Goal: Find specific page/section: Find specific page/section

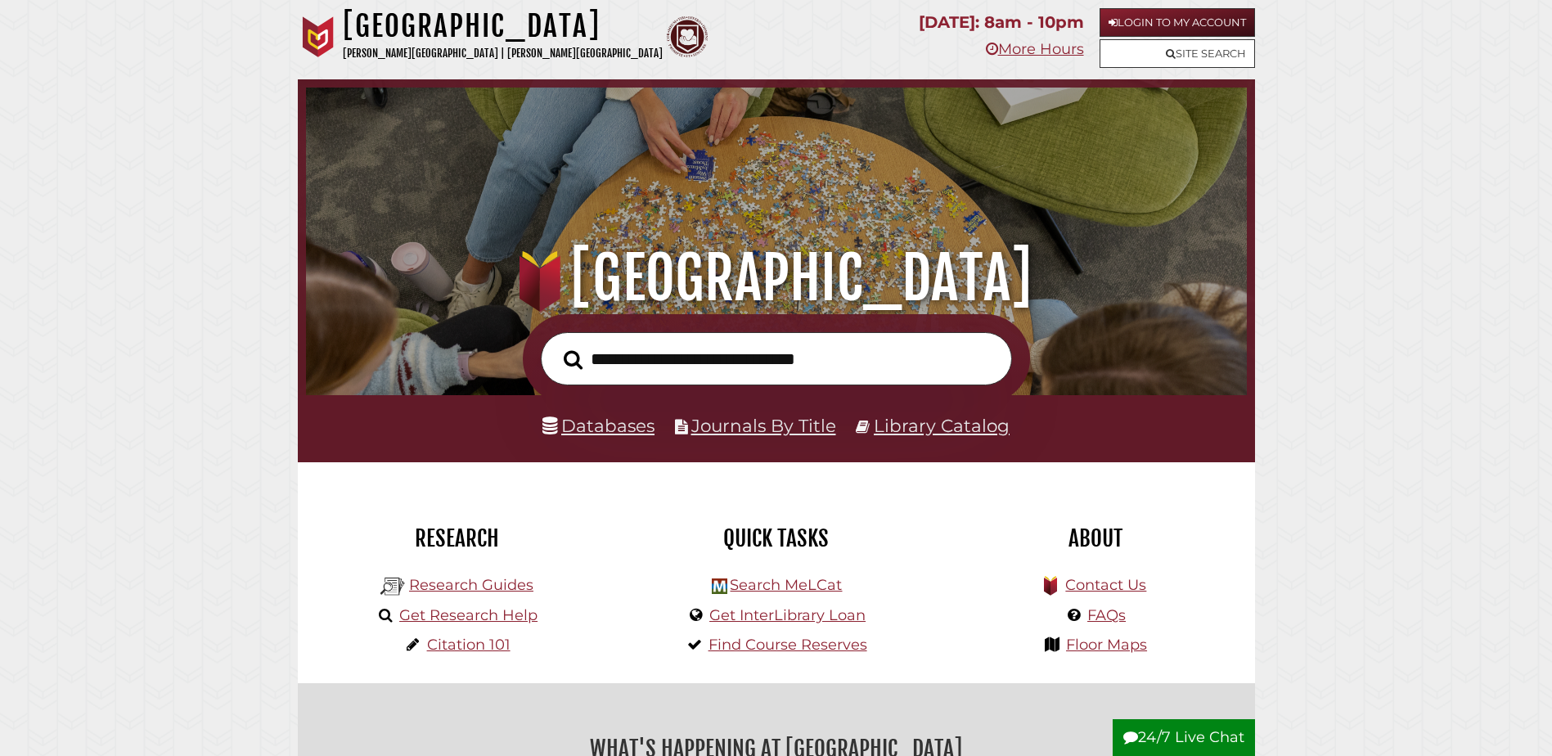
scroll to position [311, 933]
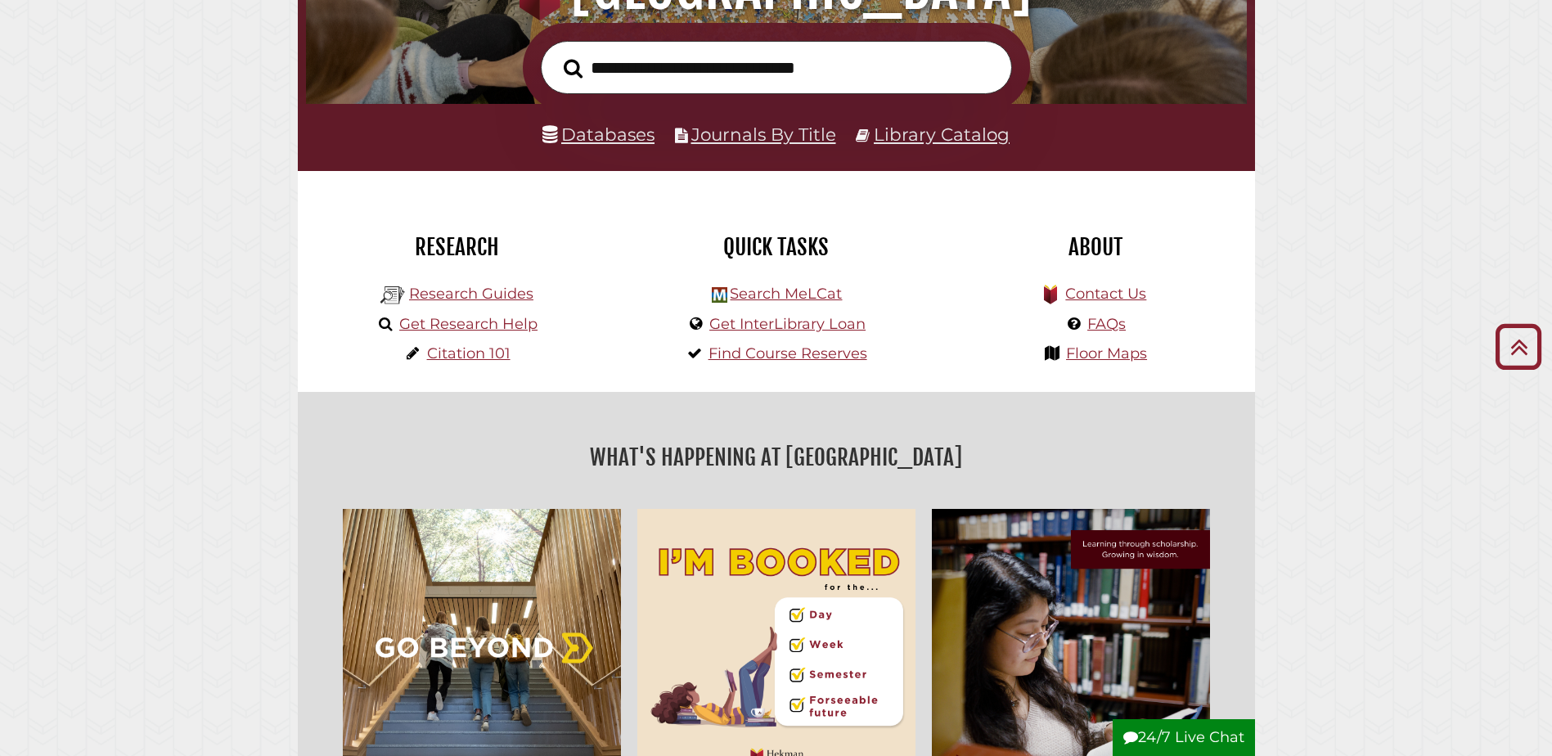
scroll to position [327, 0]
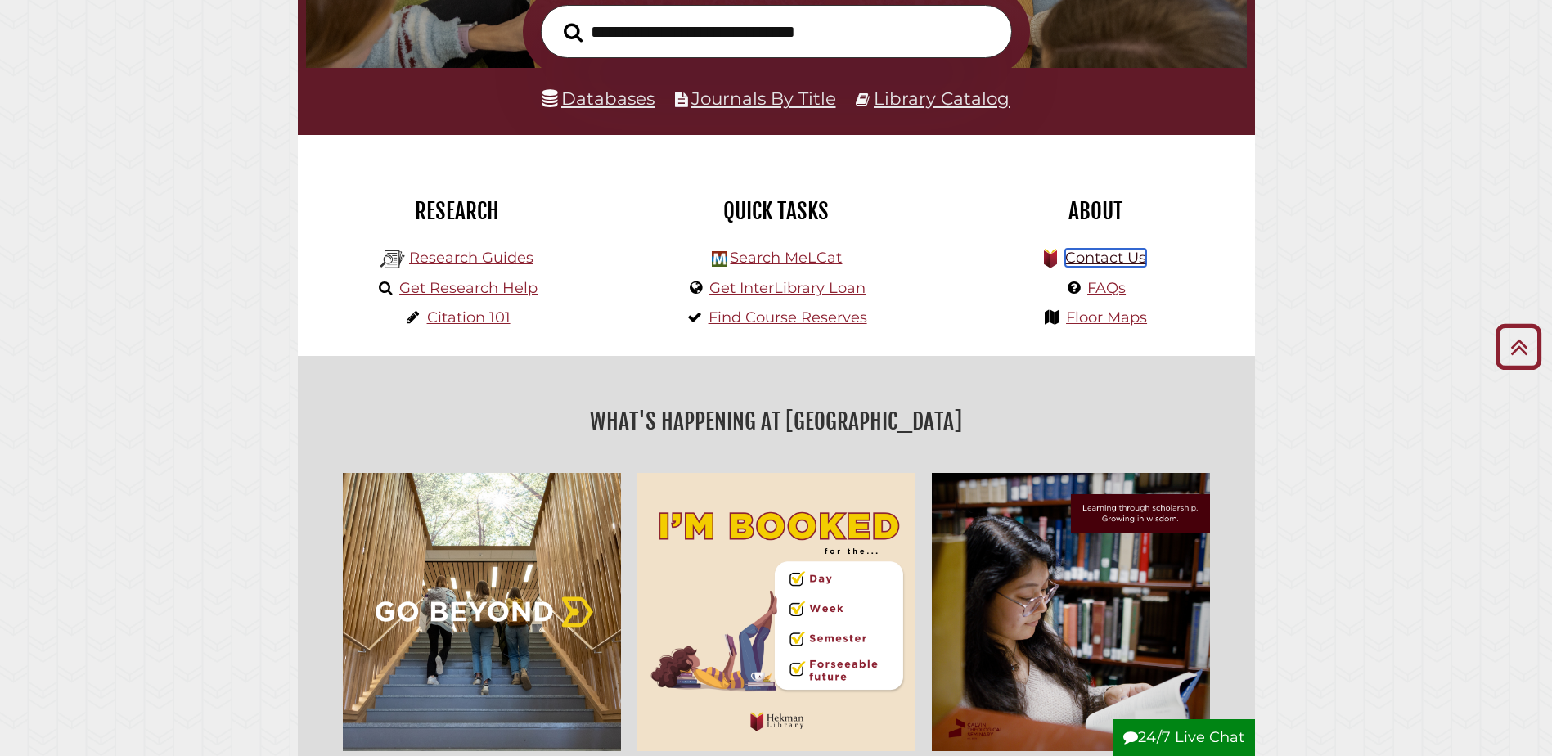
click at [1126, 255] on link "Contact Us" at bounding box center [1105, 258] width 81 height 18
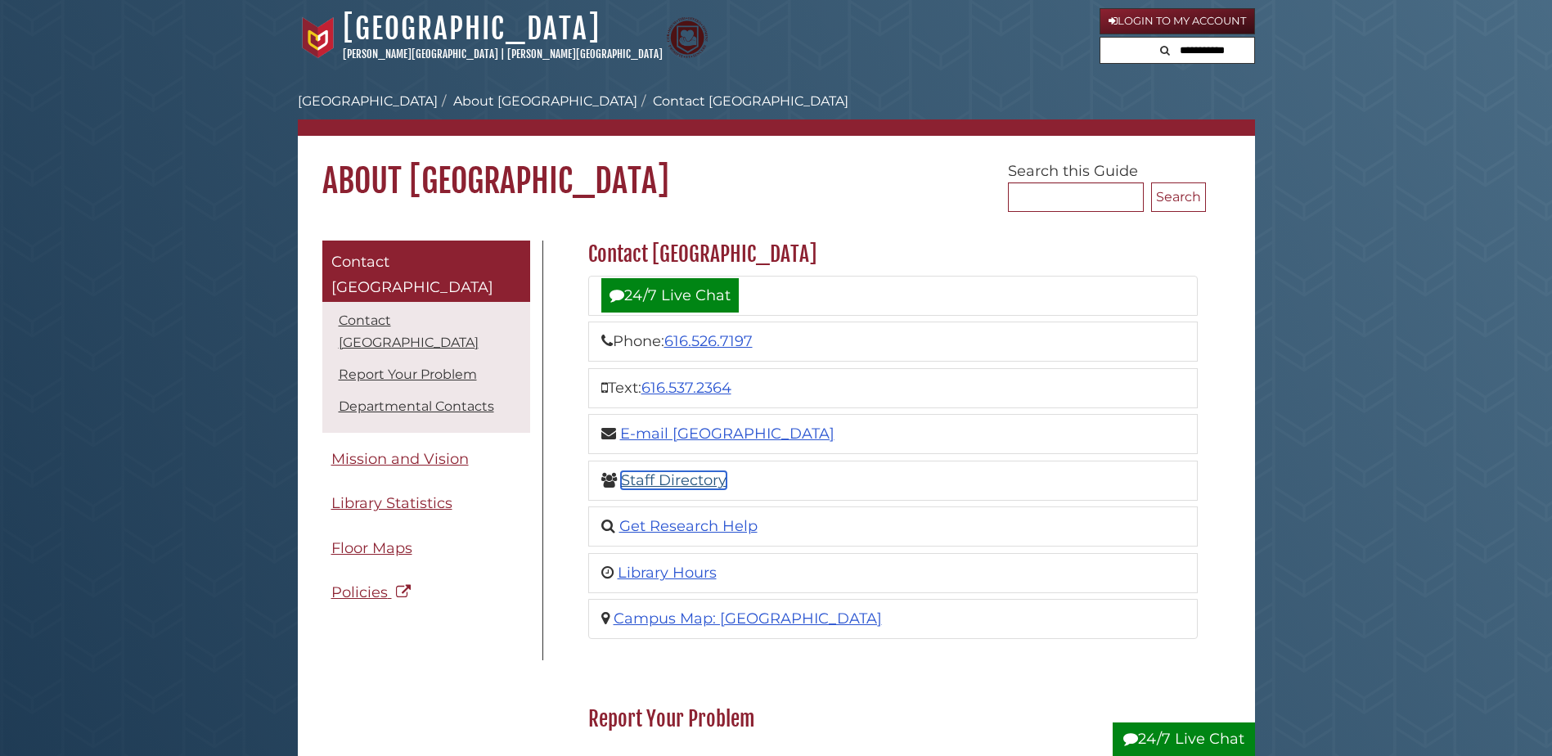
click at [716, 486] on link "Staff Directory" at bounding box center [674, 480] width 106 height 18
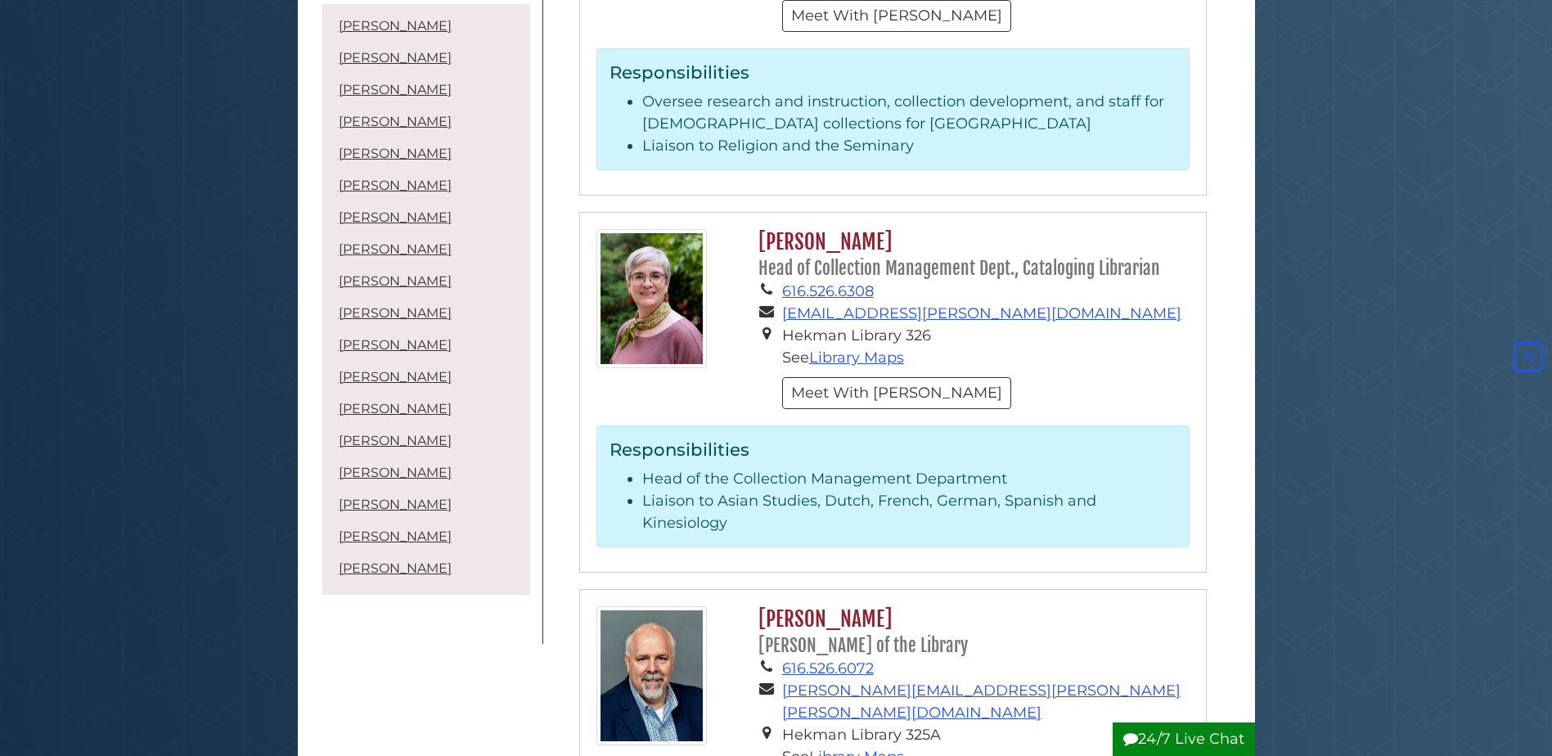
scroll to position [3926, 0]
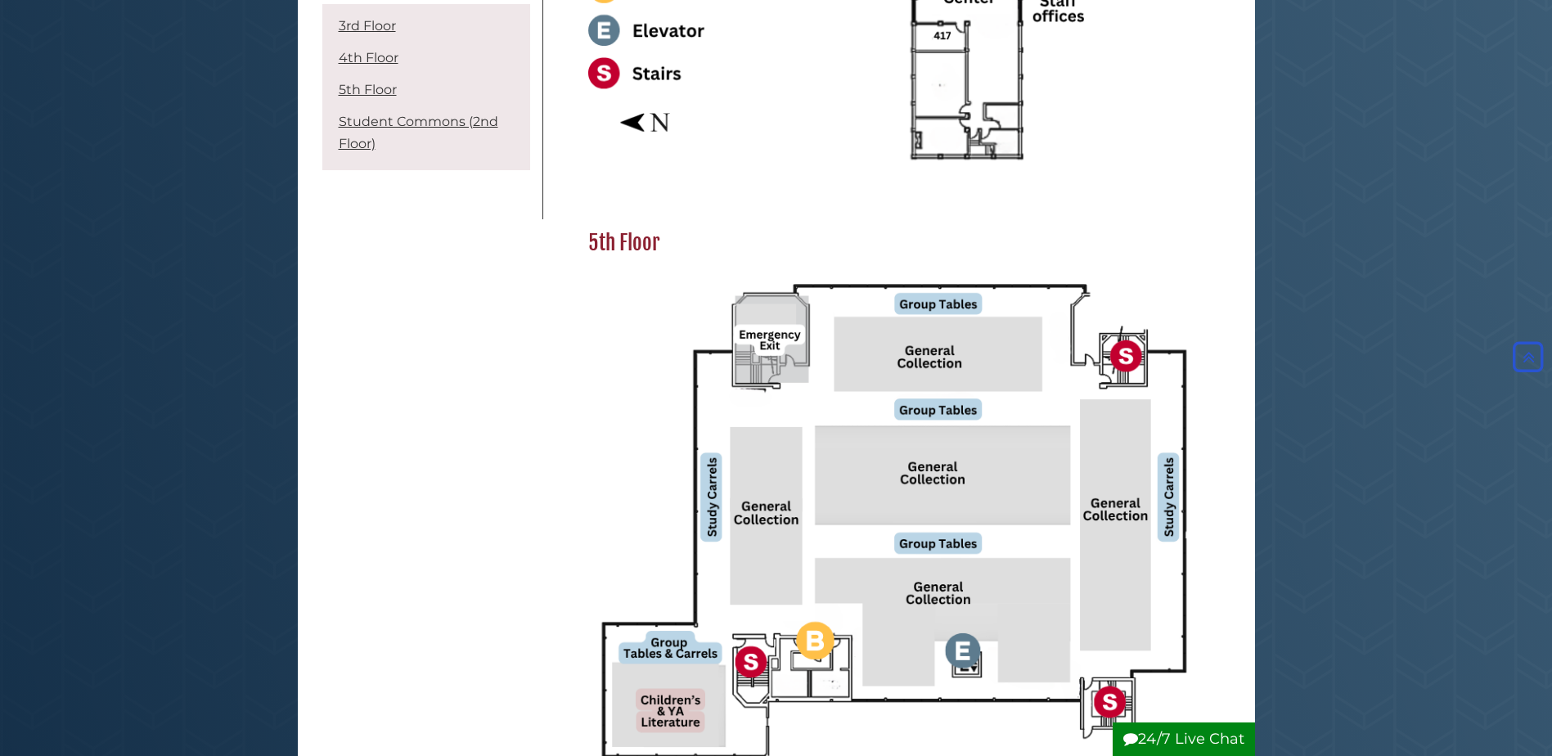
scroll to position [1554, 0]
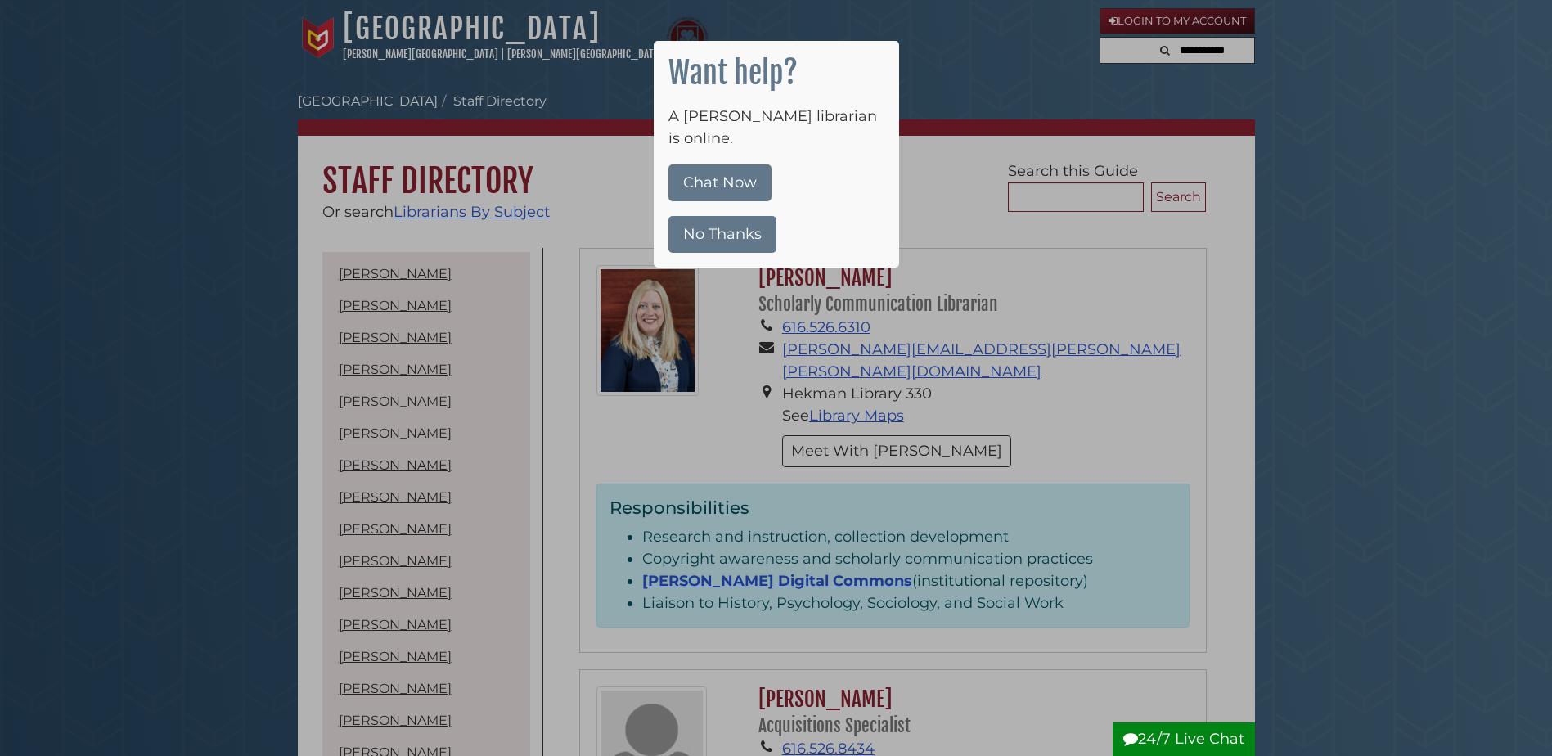
click at [759, 216] on button "No Thanks" at bounding box center [722, 234] width 108 height 37
